Goal: Information Seeking & Learning: Learn about a topic

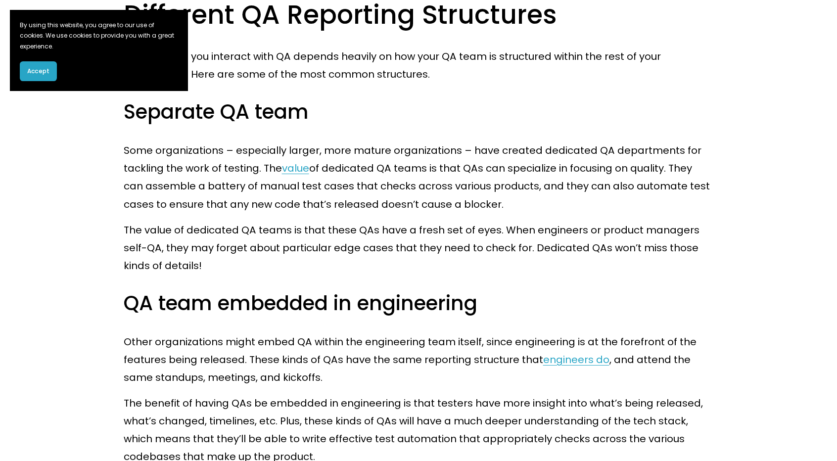
scroll to position [742, 0]
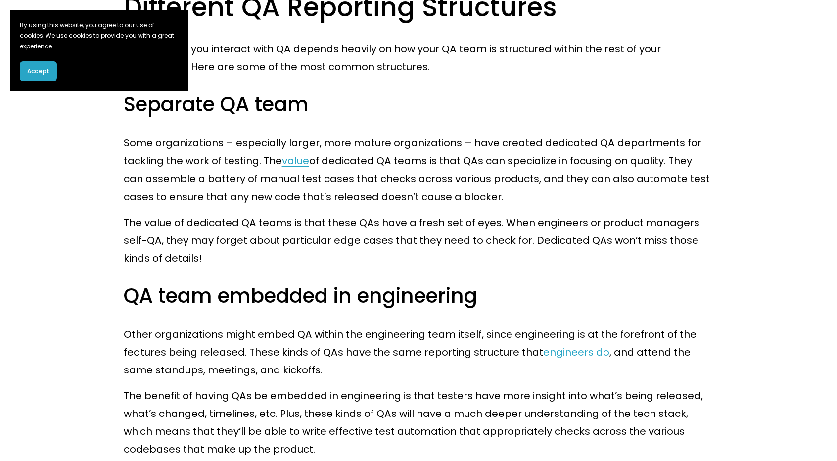
click at [45, 74] on span "Accept" at bounding box center [38, 71] width 22 height 9
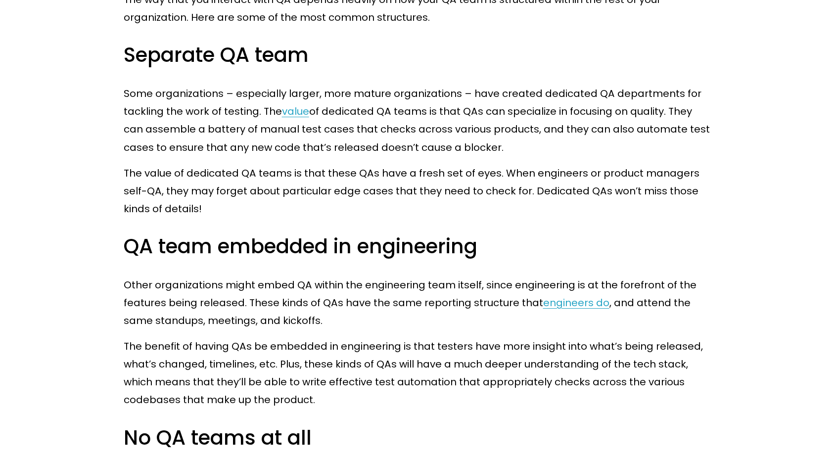
scroll to position [890, 0]
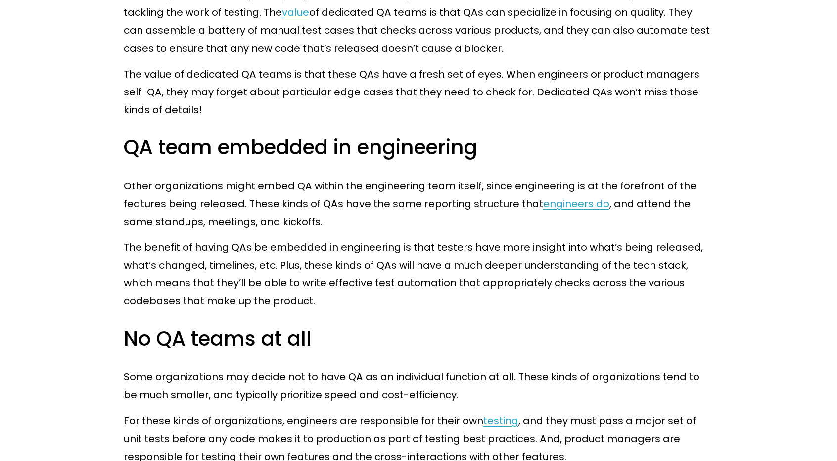
click at [234, 180] on p "Other organizations might embed QA within the engineering team itself, since en…" at bounding box center [419, 203] width 590 height 53
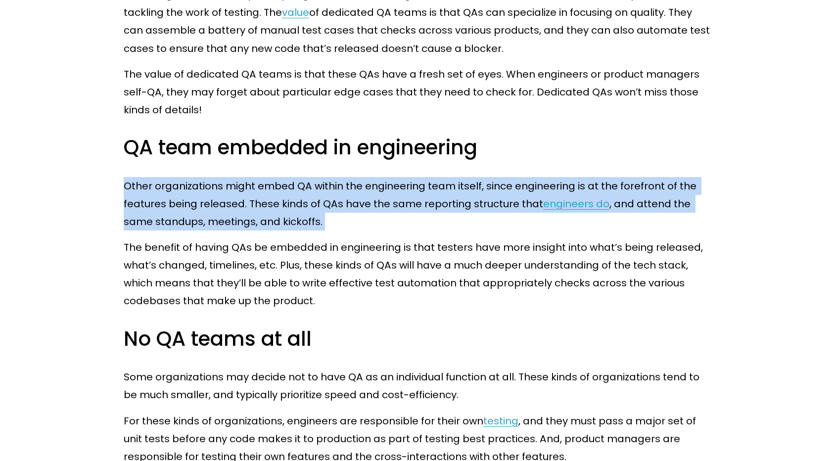
click at [234, 180] on p "Other organizations might embed QA within the engineering team itself, since en…" at bounding box center [419, 203] width 590 height 53
click at [221, 216] on p "Other organizations might embed QA within the engineering team itself, since en…" at bounding box center [419, 203] width 590 height 53
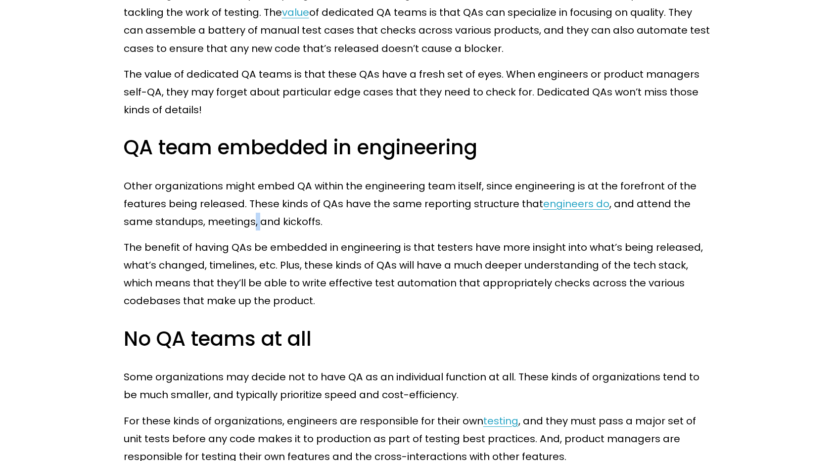
click at [221, 216] on p "Other organizations might embed QA within the engineering team itself, since en…" at bounding box center [419, 203] width 590 height 53
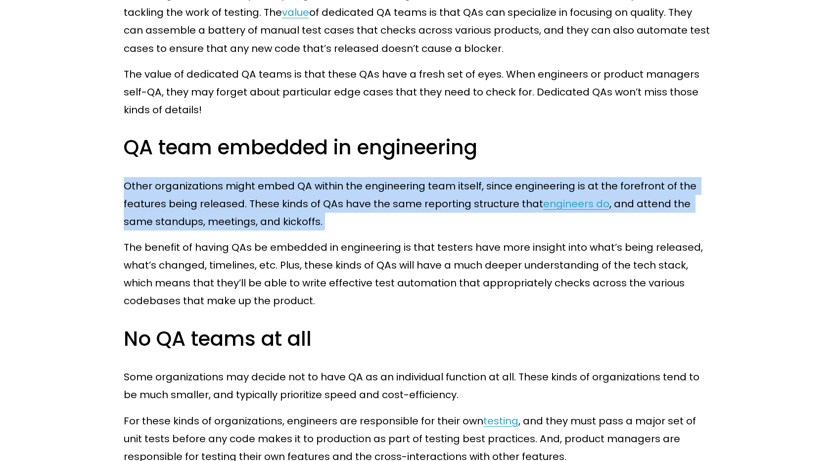
click at [221, 216] on p "Other organizations might embed QA within the engineering team itself, since en…" at bounding box center [419, 203] width 590 height 53
click at [322, 213] on p "Other organizations might embed QA within the engineering team itself, since en…" at bounding box center [419, 203] width 590 height 53
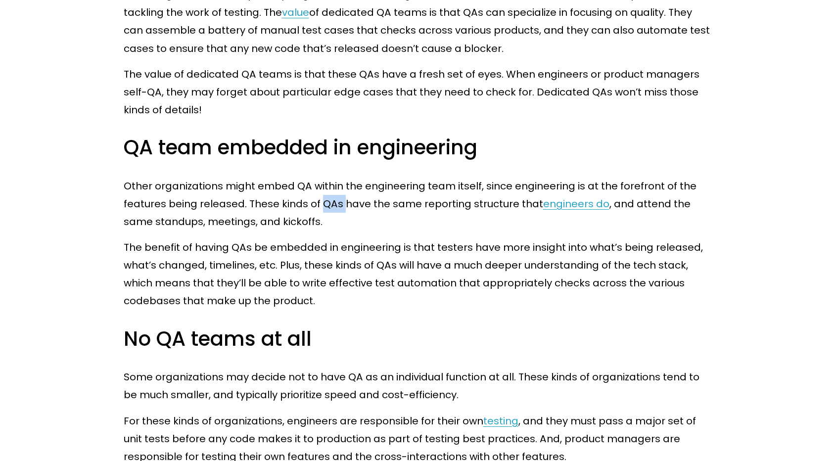
click at [322, 213] on p "Other organizations might embed QA within the engineering team itself, since en…" at bounding box center [419, 203] width 590 height 53
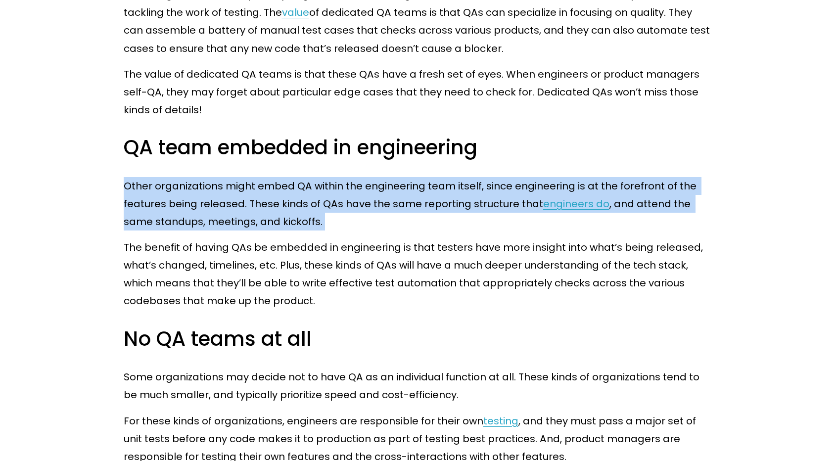
click at [322, 213] on p "Other organizations might embed QA within the engineering team itself, since en…" at bounding box center [419, 203] width 590 height 53
click at [326, 206] on p "Other organizations might embed QA within the engineering team itself, since en…" at bounding box center [419, 203] width 590 height 53
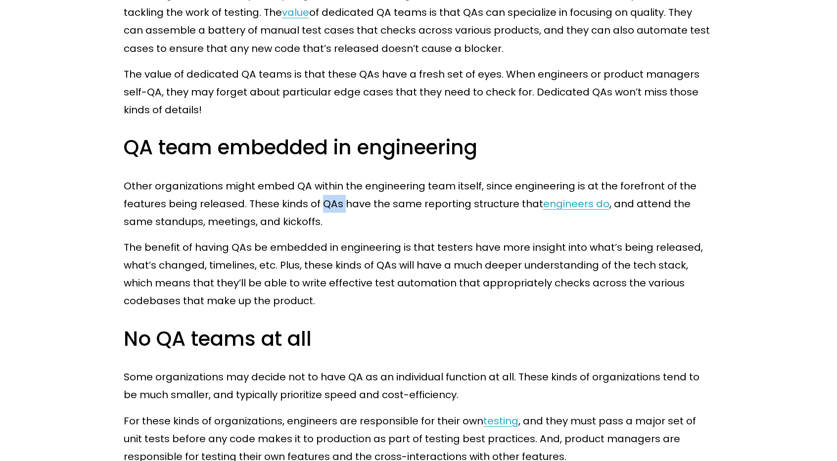
click at [326, 206] on p "Other organizations might embed QA within the engineering team itself, since en…" at bounding box center [419, 203] width 590 height 53
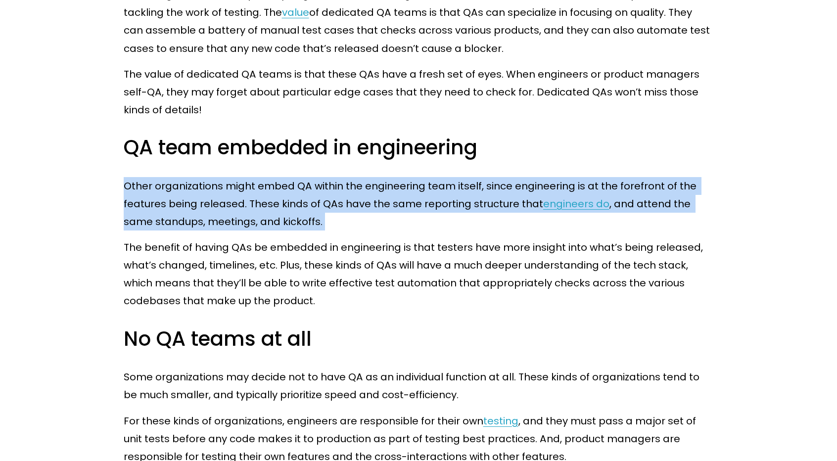
click at [326, 206] on p "Other organizations might embed QA within the engineering team itself, since en…" at bounding box center [419, 203] width 590 height 53
click at [333, 197] on p "Other organizations might embed QA within the engineering team itself, since en…" at bounding box center [419, 203] width 590 height 53
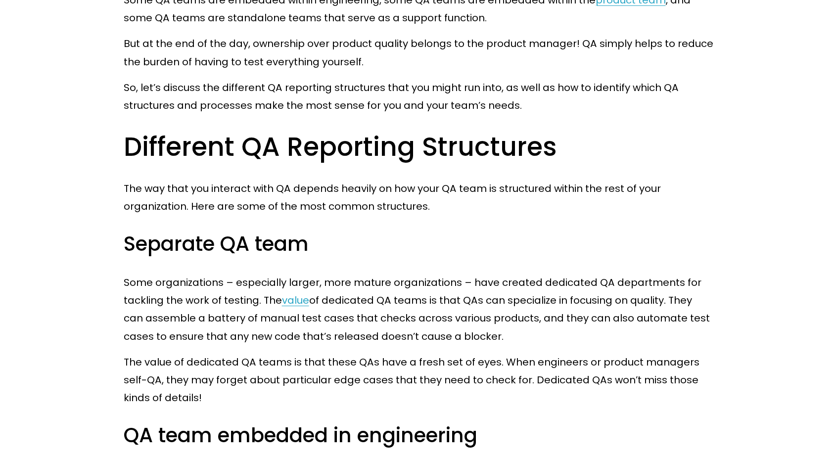
scroll to position [593, 0]
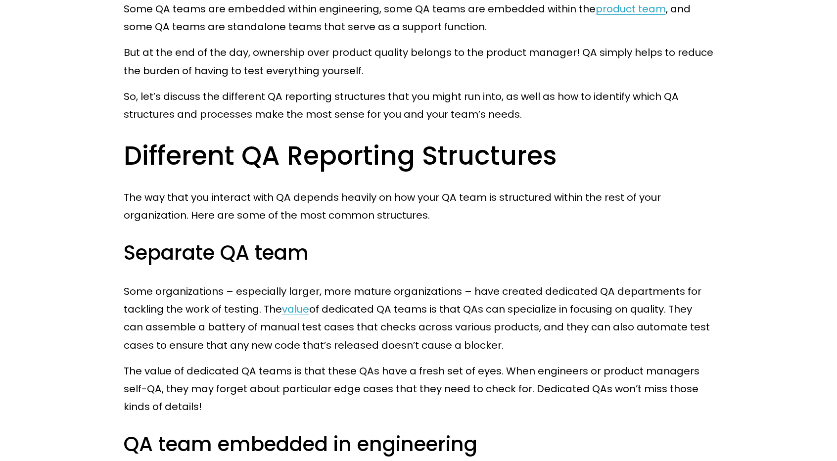
click at [382, 294] on p "Some organizations – especially larger, more mature organizations – have create…" at bounding box center [419, 317] width 590 height 71
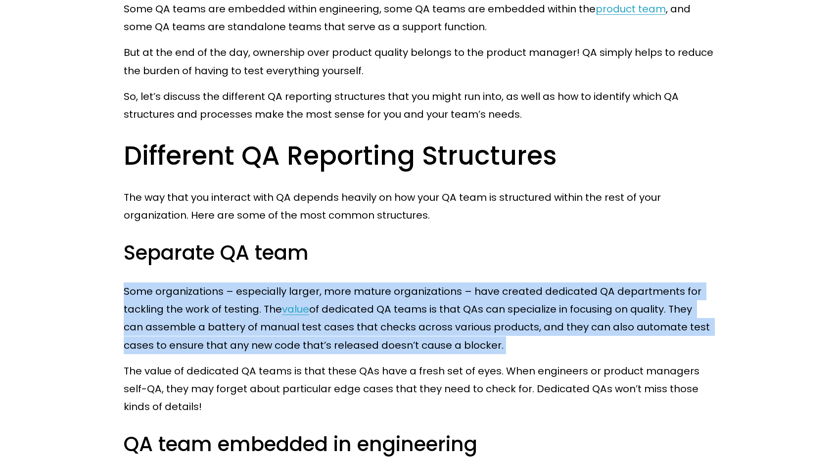
click at [382, 294] on p "Some organizations – especially larger, more mature organizations – have create…" at bounding box center [419, 317] width 590 height 71
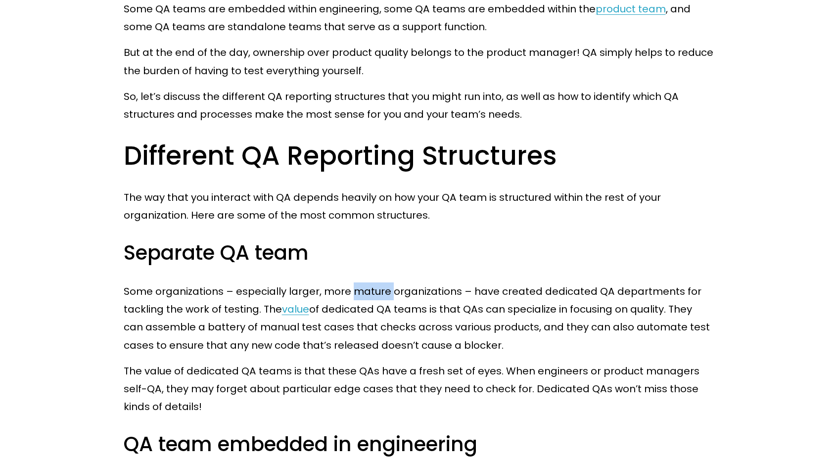
click at [382, 294] on p "Some organizations – especially larger, more mature organizations – have create…" at bounding box center [419, 317] width 590 height 71
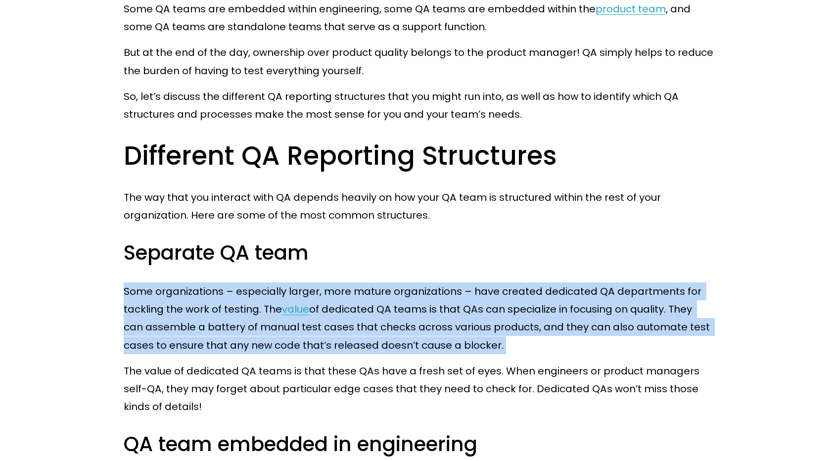
click at [382, 294] on p "Some organizations – especially larger, more mature organizations – have create…" at bounding box center [419, 317] width 590 height 71
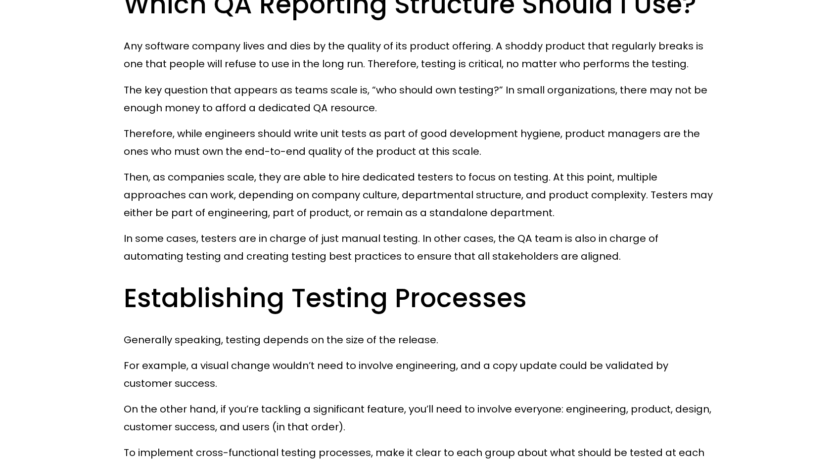
scroll to position [1335, 0]
